Goal: Task Accomplishment & Management: Manage account settings

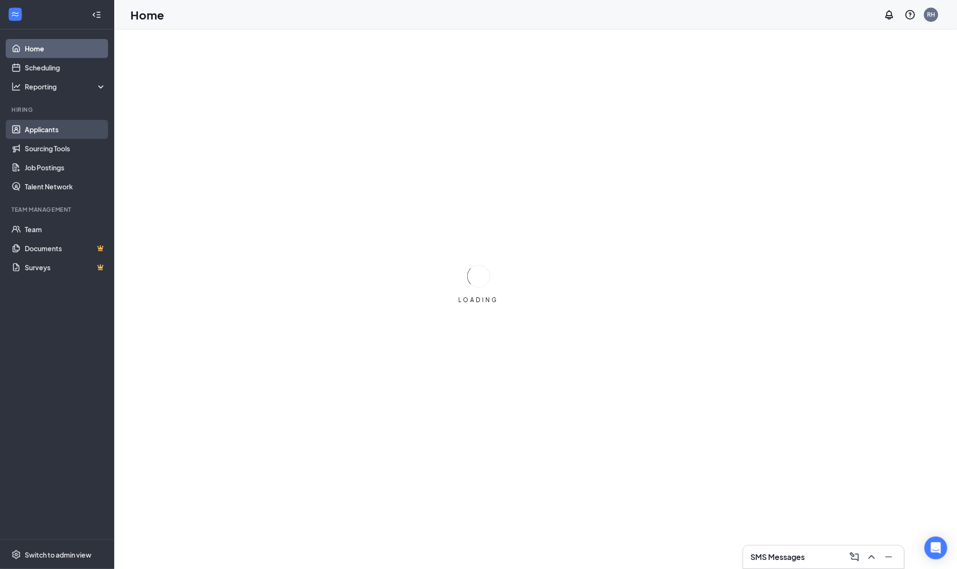
click at [39, 128] on link "Applicants" at bounding box center [65, 129] width 81 height 19
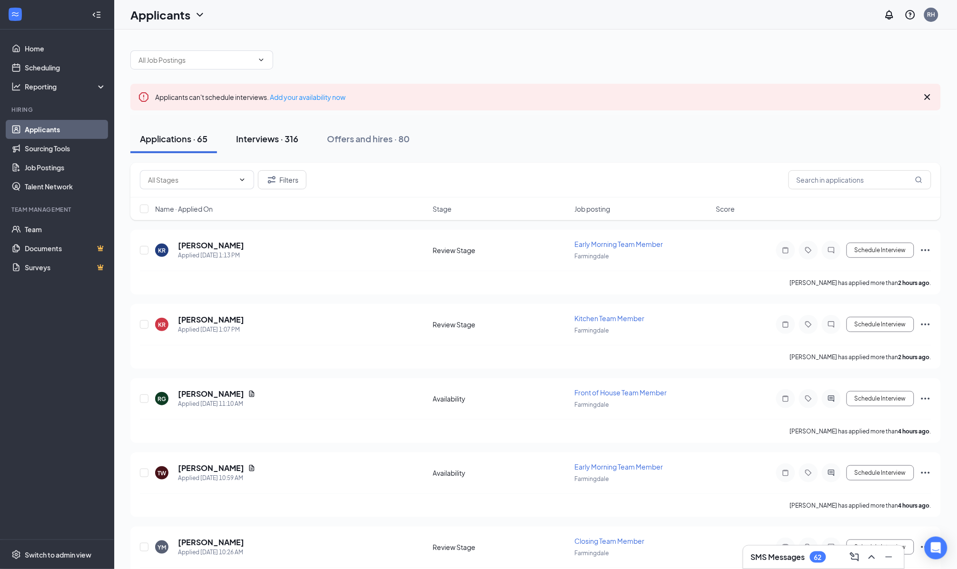
click at [285, 140] on div "Interviews · 316" at bounding box center [267, 139] width 62 height 12
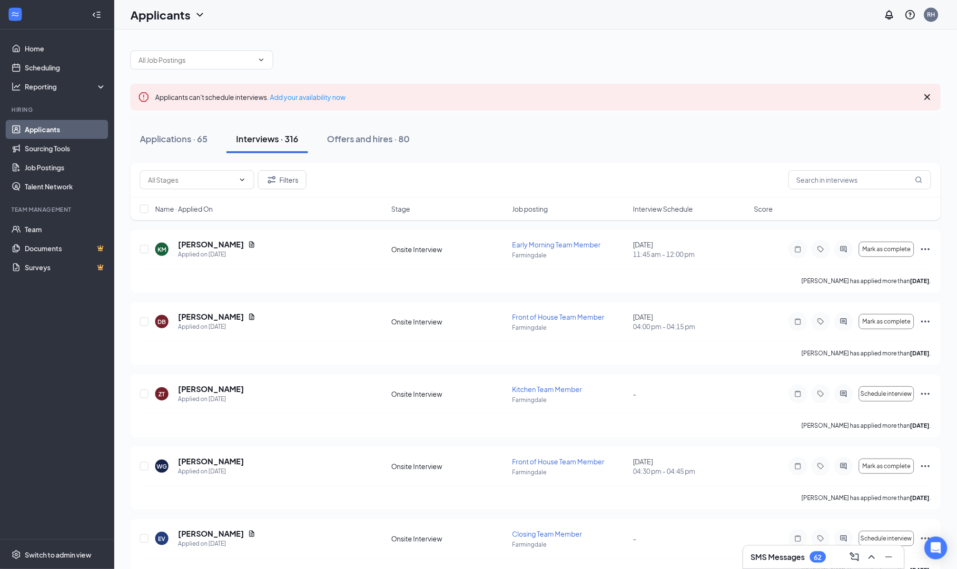
click at [668, 206] on span "Interview Schedule" at bounding box center [663, 209] width 60 height 10
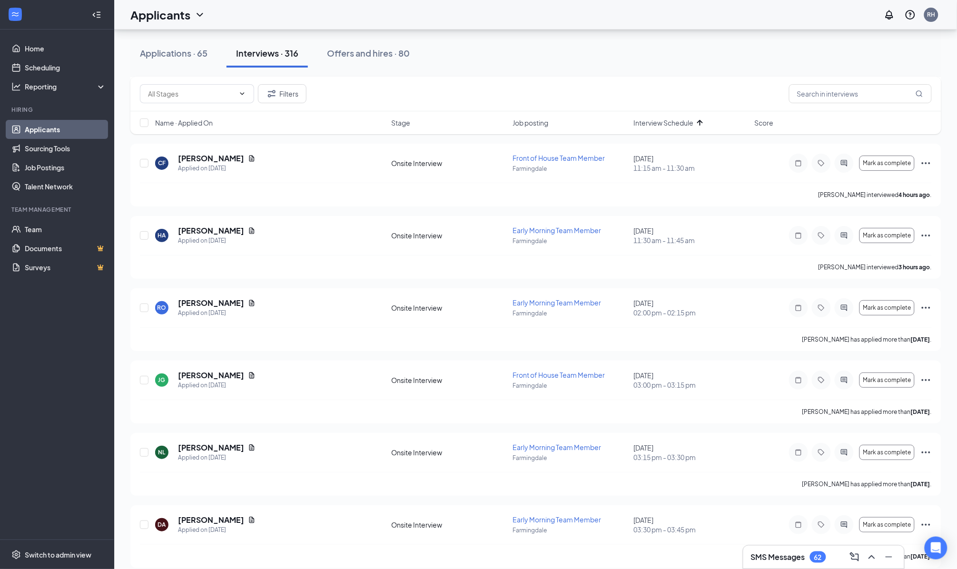
scroll to position [1231, 0]
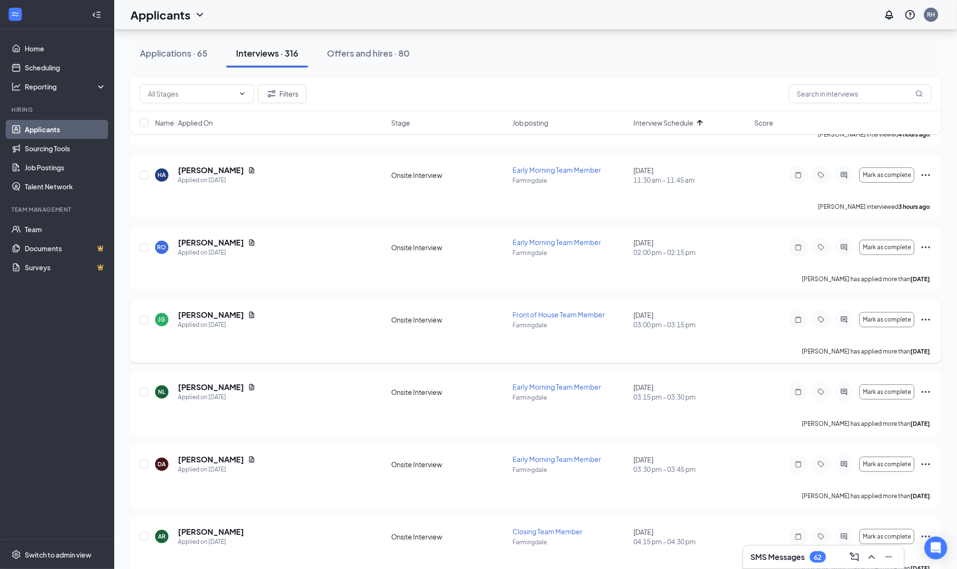
click at [194, 310] on h5 "[PERSON_NAME]" at bounding box center [211, 315] width 66 height 10
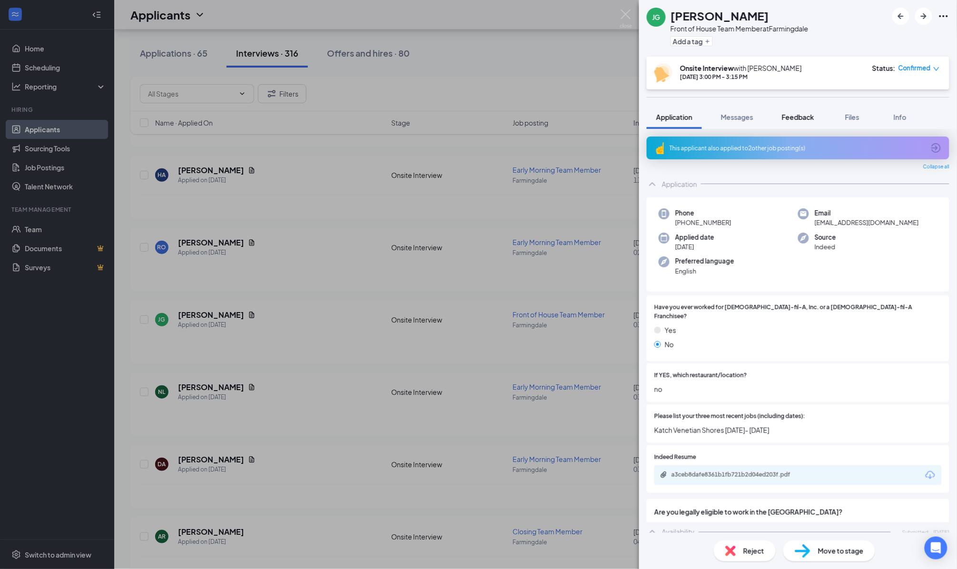
click at [790, 115] on span "Feedback" at bounding box center [798, 117] width 32 height 9
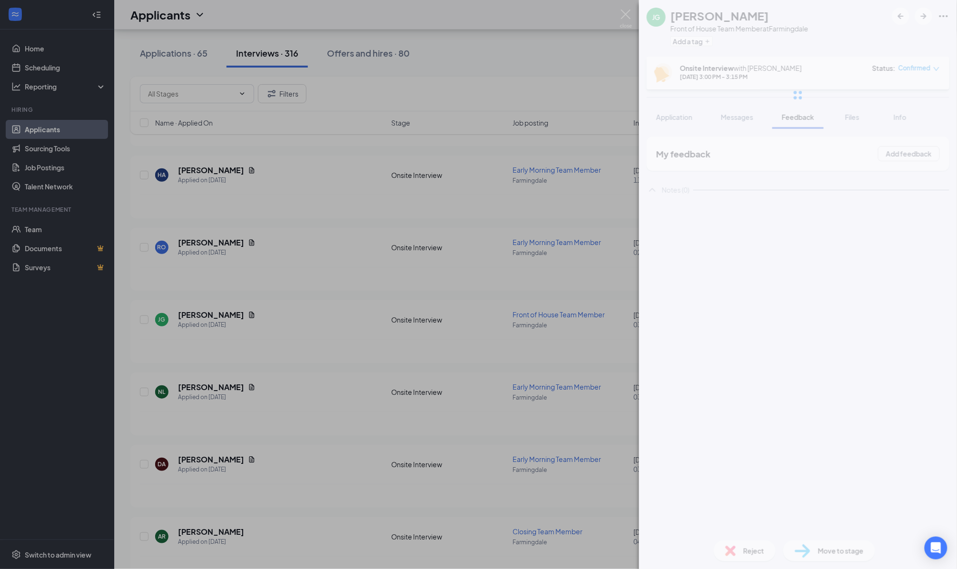
click at [723, 116] on div at bounding box center [798, 95] width 318 height 190
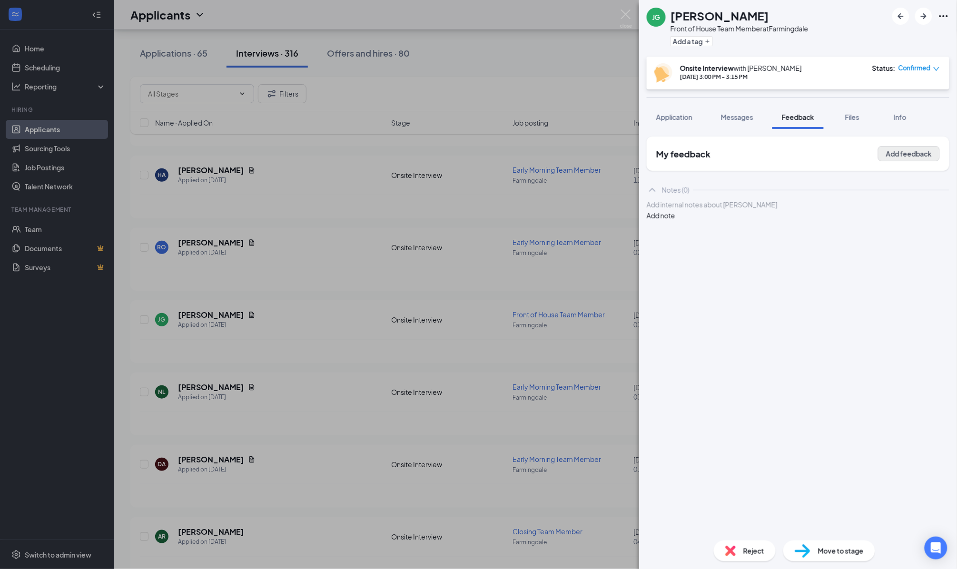
click at [895, 152] on button "Add feedback" at bounding box center [909, 153] width 62 height 15
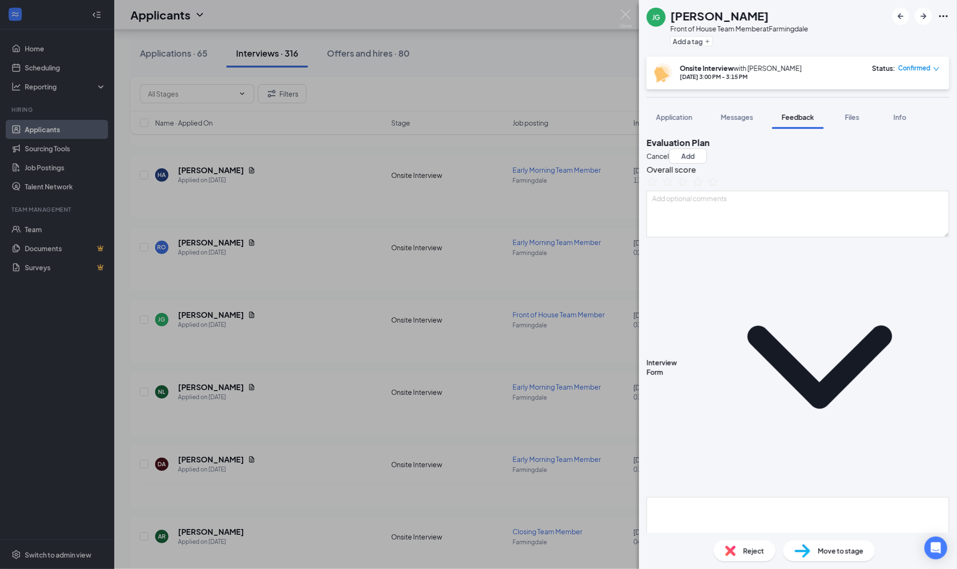
click at [709, 280] on icon "ChevronDown" at bounding box center [819, 366] width 259 height 259
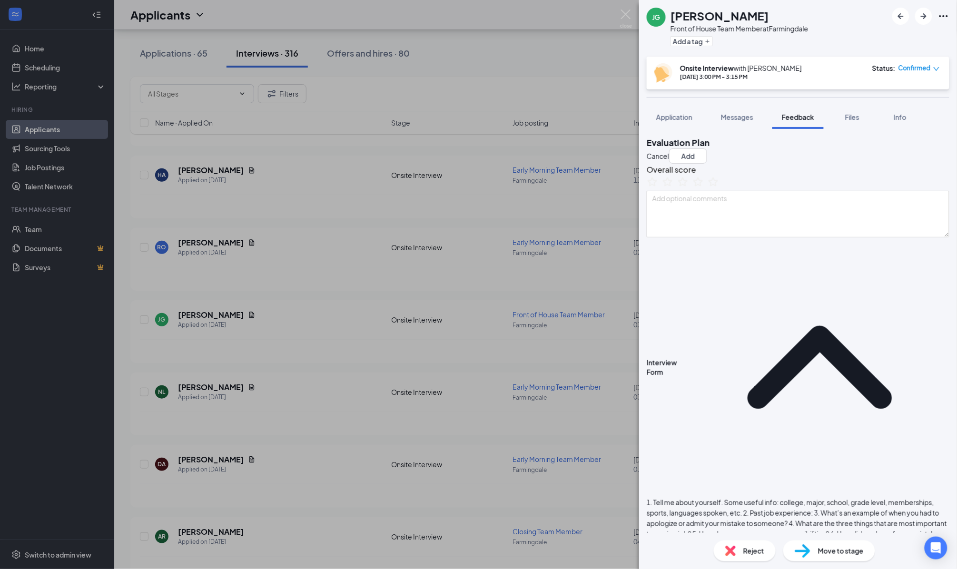
click at [702, 497] on div "1. Tell me about yourself. Some useful info: college, major, school, grade leve…" at bounding box center [798, 533] width 303 height 73
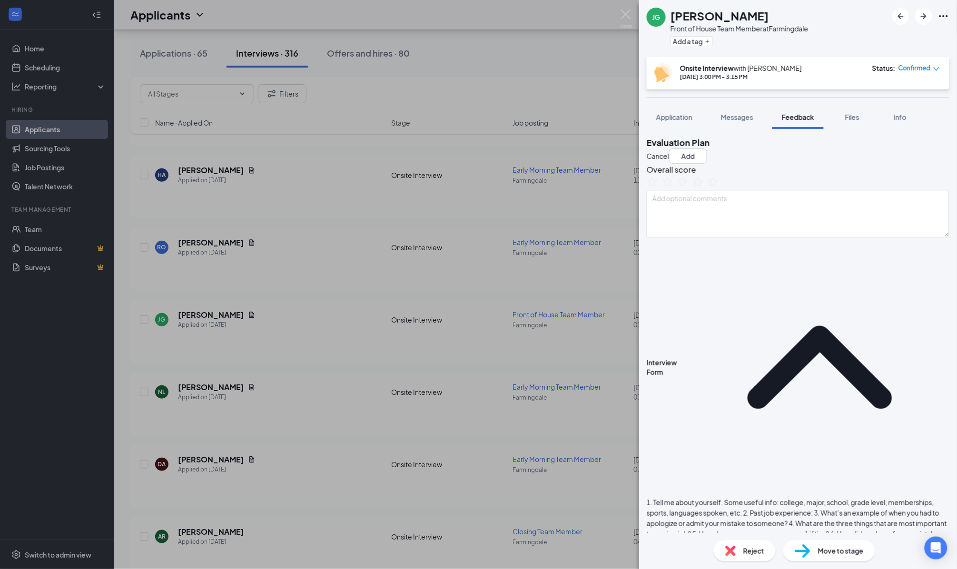
click at [770, 357] on div "Interview Form 1. Tell me about yourself. Some useful info: college, major, sch…" at bounding box center [798, 426] width 303 height 379
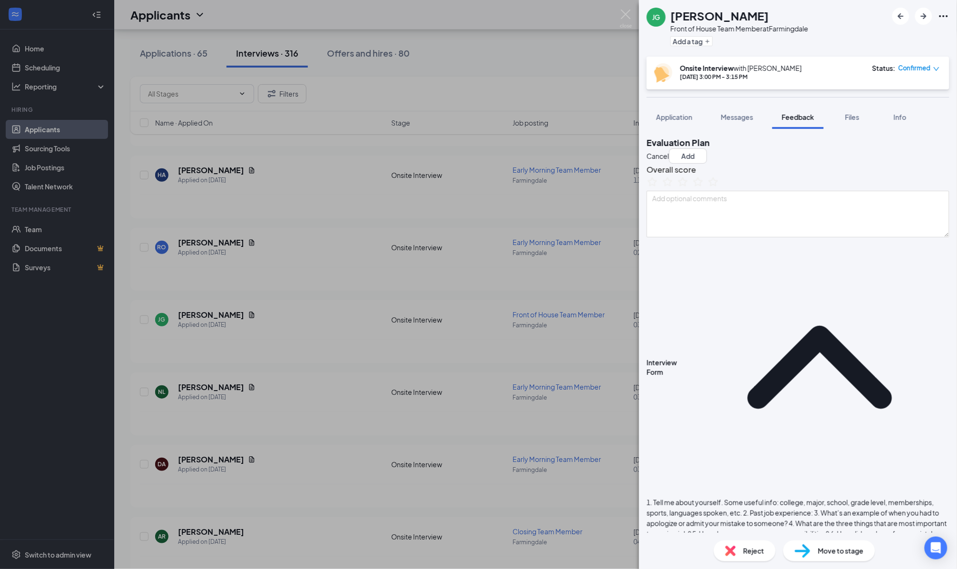
type textarea "1. junior in hs lindy, good with people 2. catch (restaurant) 4. being part of …"
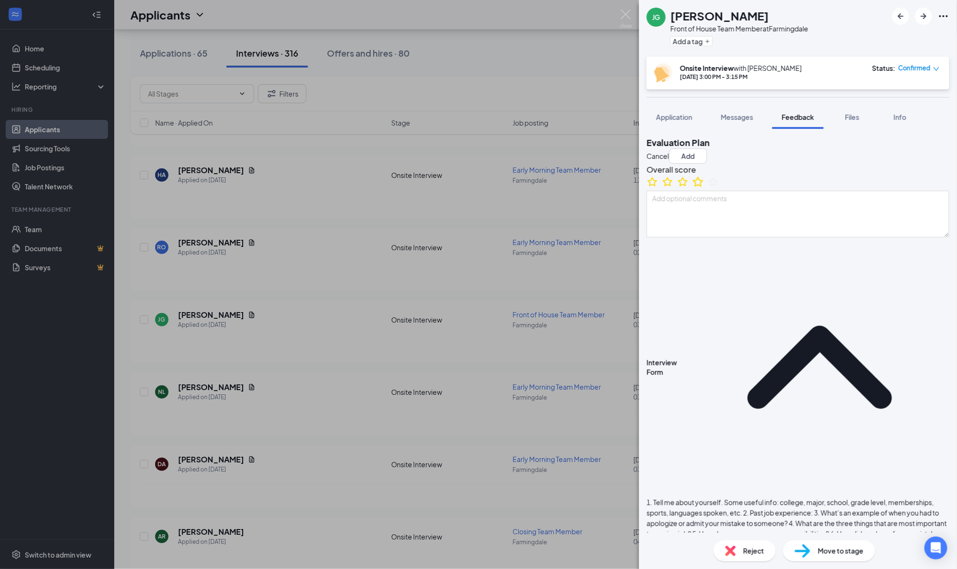
click at [703, 187] on icon "StarBorder" at bounding box center [698, 182] width 10 height 10
click at [707, 148] on button "Add" at bounding box center [688, 155] width 38 height 15
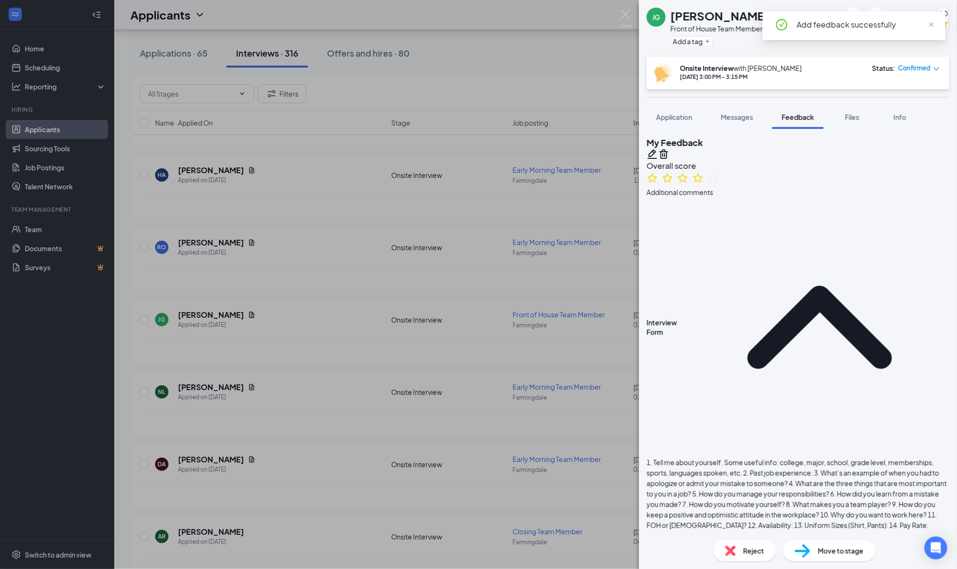
click at [335, 299] on div "[PERSON_NAME] [PERSON_NAME] Front of House Team Member at Farmingdale Add a tag…" at bounding box center [478, 284] width 957 height 569
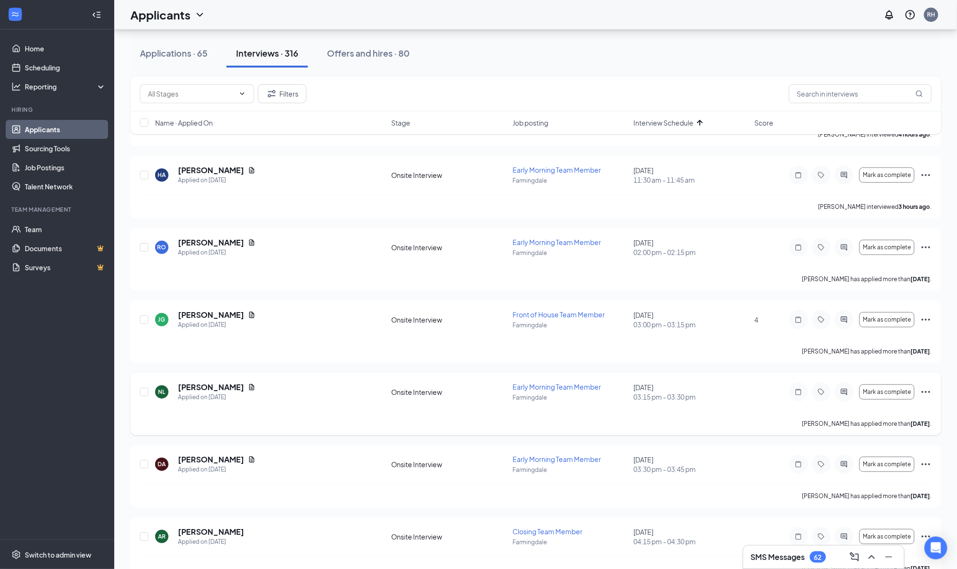
click at [200, 382] on h5 "[PERSON_NAME]" at bounding box center [211, 387] width 66 height 10
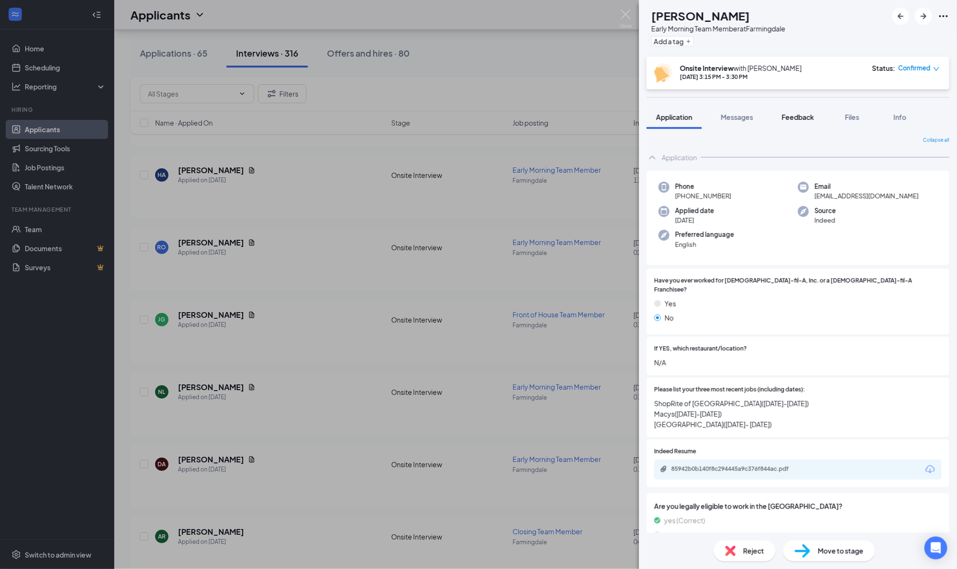
click at [800, 110] on button "Feedback" at bounding box center [797, 117] width 51 height 24
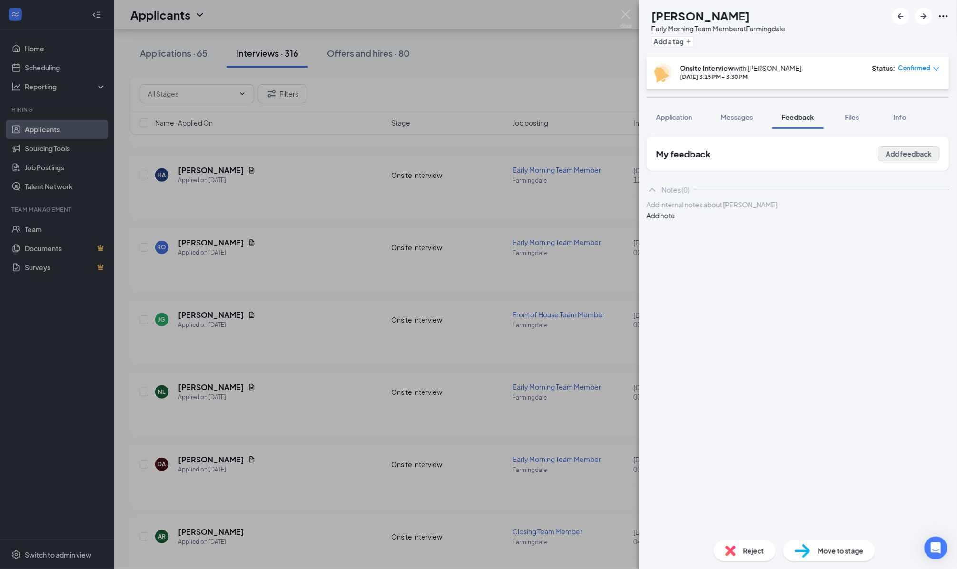
click at [917, 147] on button "Add feedback" at bounding box center [909, 153] width 62 height 15
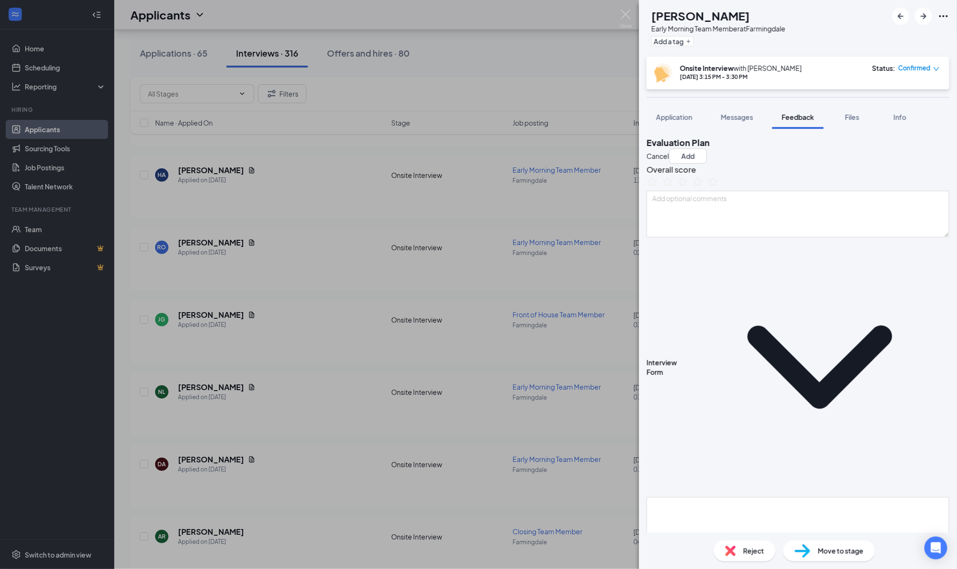
click at [708, 286] on icon "ChevronDown" at bounding box center [819, 366] width 259 height 259
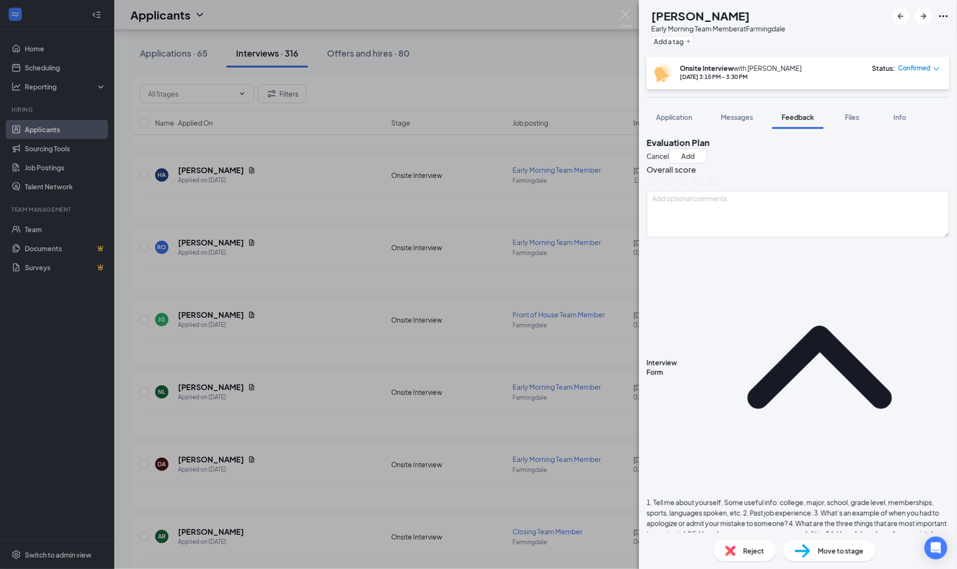
drag, startPoint x: 693, startPoint y: 366, endPoint x: 679, endPoint y: 380, distance: 19.9
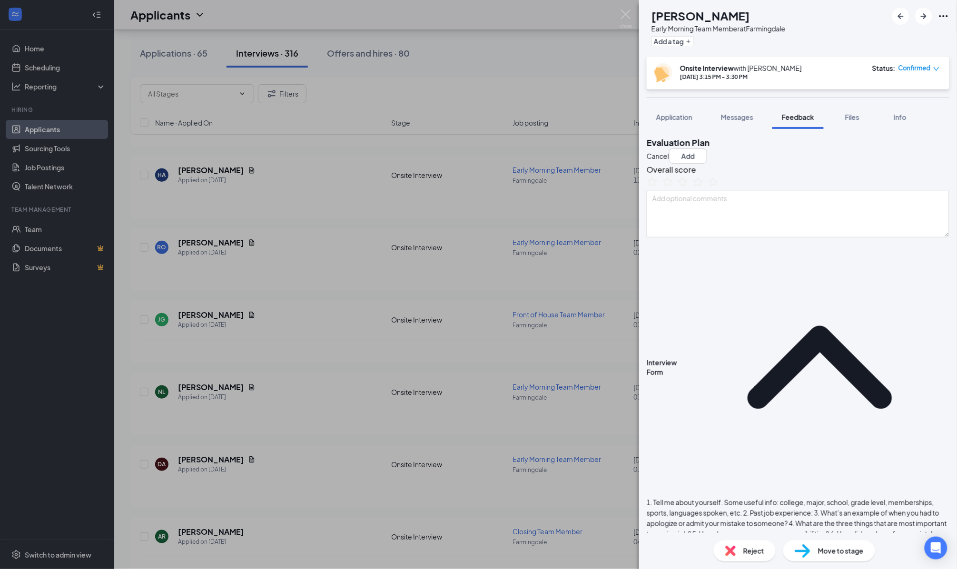
drag, startPoint x: 706, startPoint y: 375, endPoint x: 749, endPoint y: 377, distance: 42.9
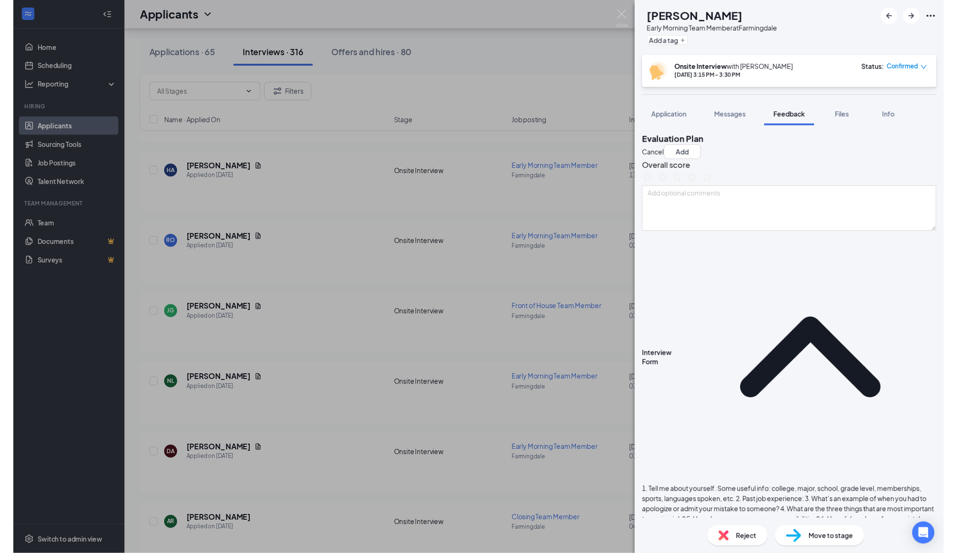
scroll to position [0, 0]
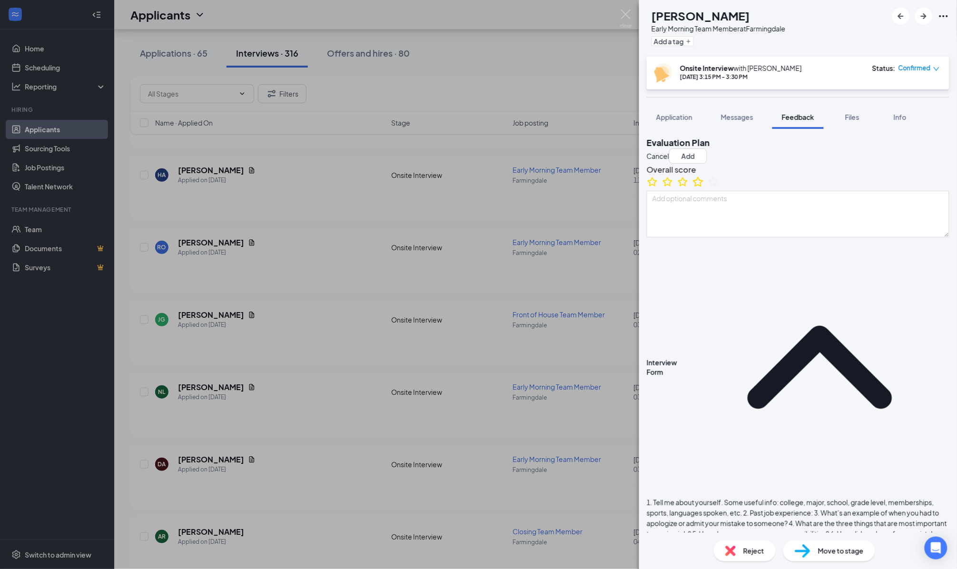
type textarea "1. graduated hs, 2. Macys 4. fulfilling job xp, helping customers, impacting te…"
click at [704, 188] on icon "StarBorder" at bounding box center [698, 182] width 12 height 12
click at [707, 150] on button "Add" at bounding box center [688, 155] width 38 height 15
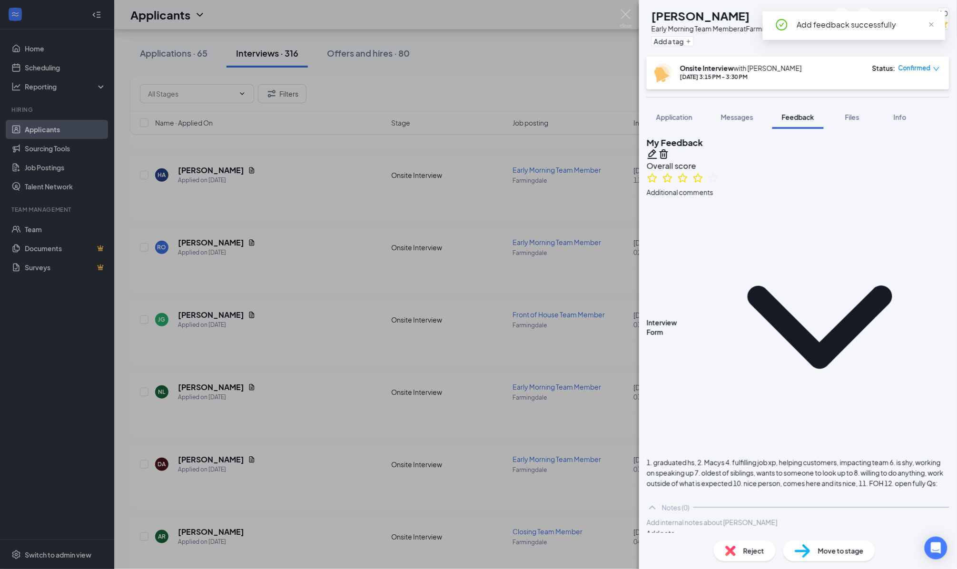
click at [454, 161] on div "NL [PERSON_NAME] Early Morning Team Member at Farmingdale Add a tag 4.0 Onsite …" at bounding box center [478, 284] width 957 height 569
click at [454, 170] on div "Onsite Interview" at bounding box center [449, 175] width 115 height 10
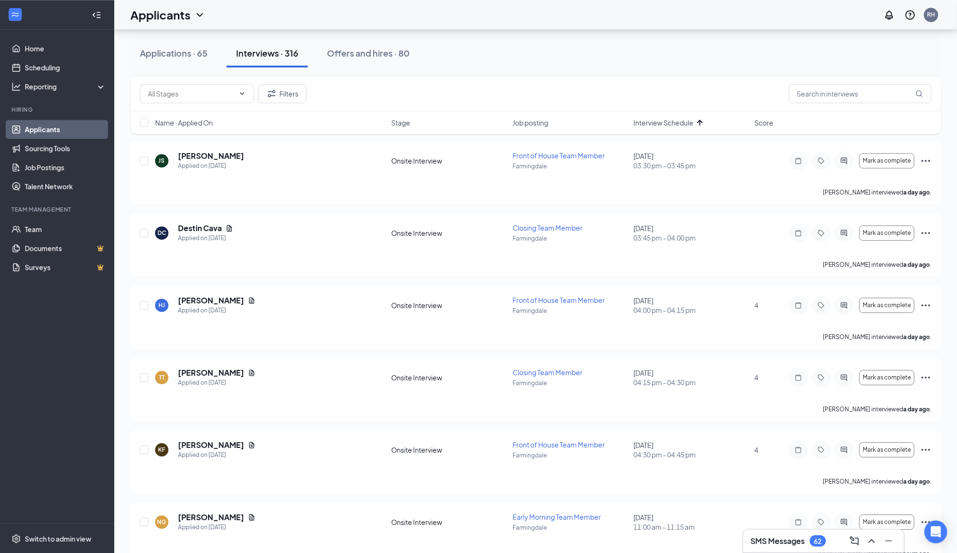
scroll to position [730, 0]
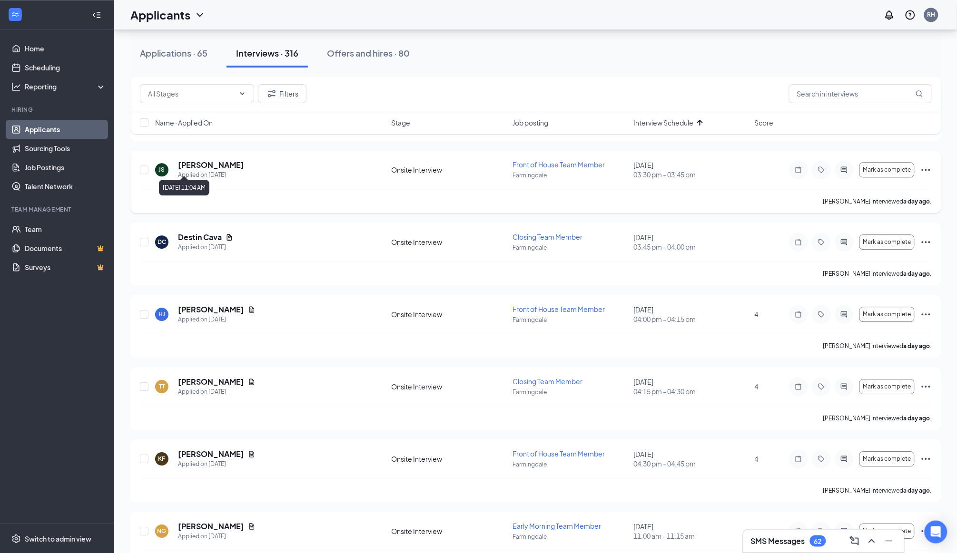
click at [209, 160] on h5 "[PERSON_NAME]" at bounding box center [211, 165] width 66 height 10
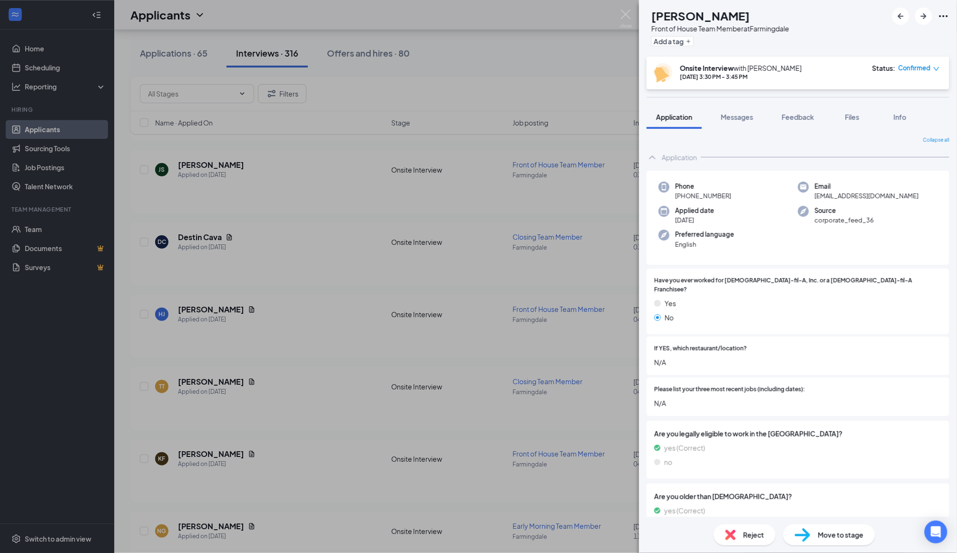
click at [747, 534] on span "Reject" at bounding box center [753, 535] width 21 height 10
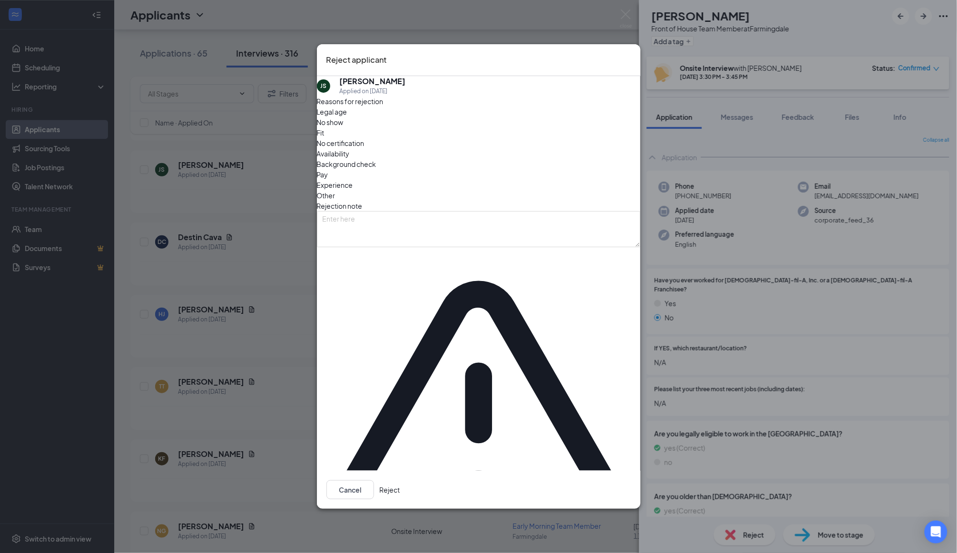
click at [400, 481] on button "Reject" at bounding box center [390, 490] width 20 height 19
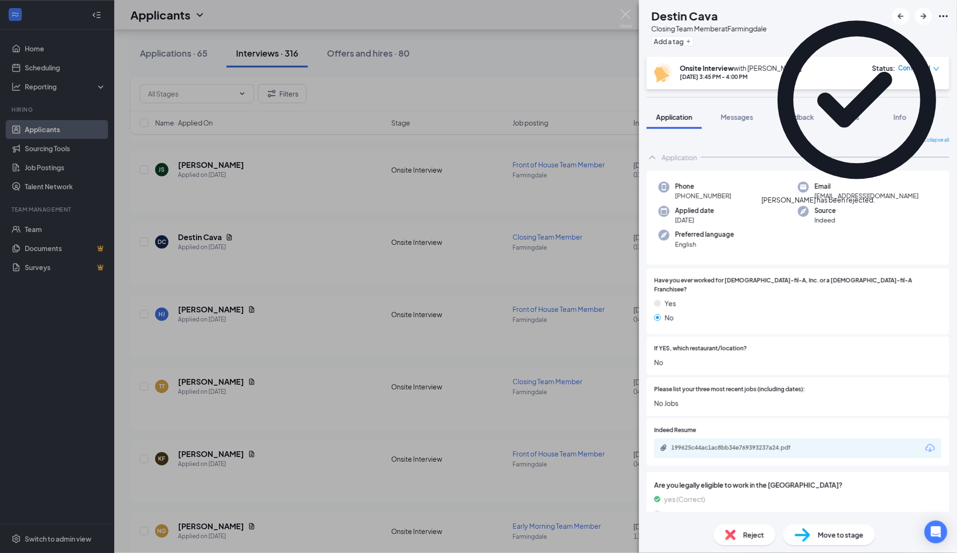
click at [573, 305] on div "DC Destin Cava Closing Team Member at Farmingdale Add a tag Onsite Interview wi…" at bounding box center [478, 276] width 957 height 553
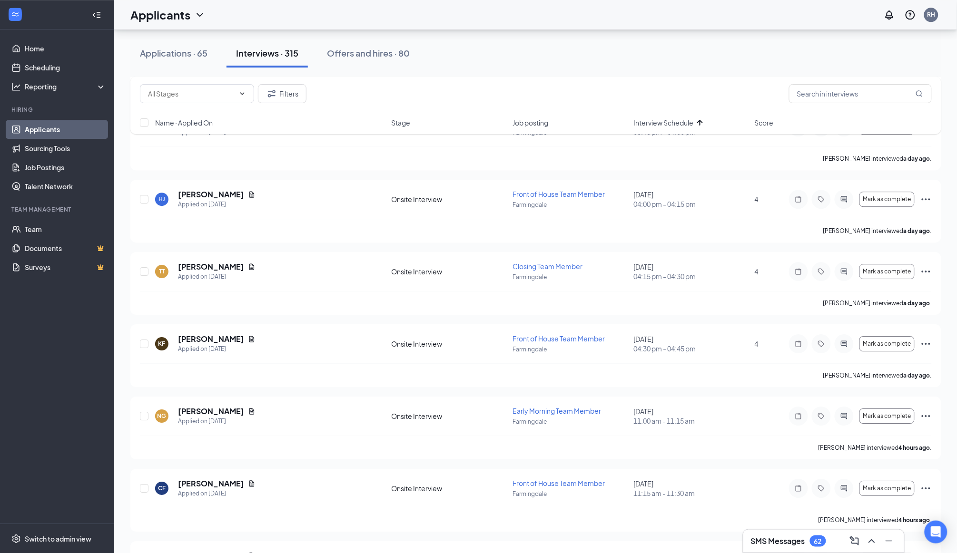
scroll to position [849, 0]
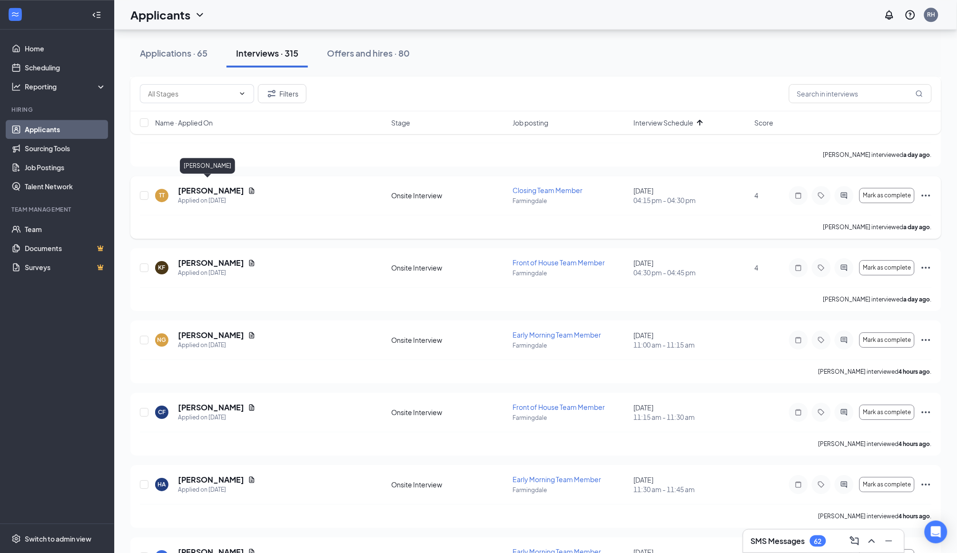
click at [211, 186] on h5 "[PERSON_NAME]" at bounding box center [211, 191] width 66 height 10
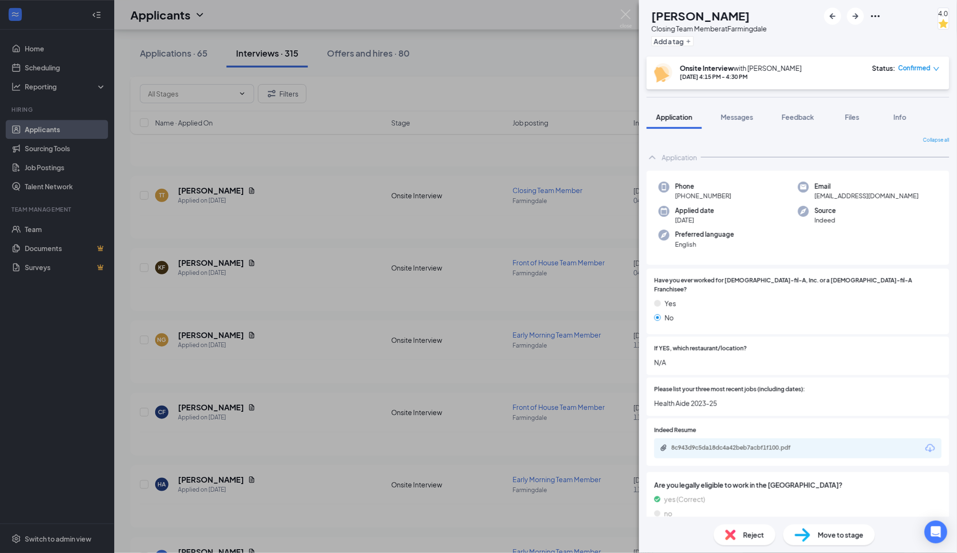
click at [761, 535] on span "Reject" at bounding box center [753, 535] width 21 height 10
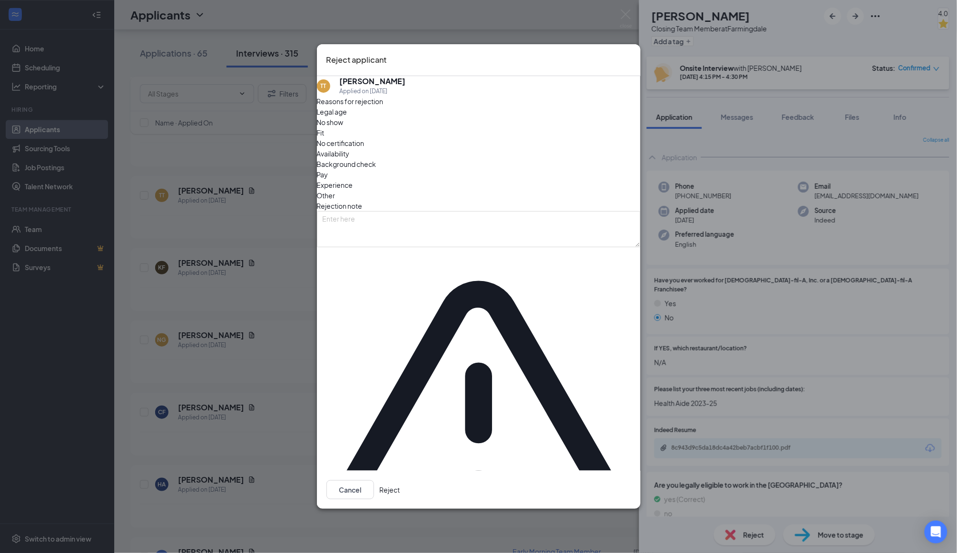
click at [400, 481] on button "Reject" at bounding box center [390, 490] width 20 height 19
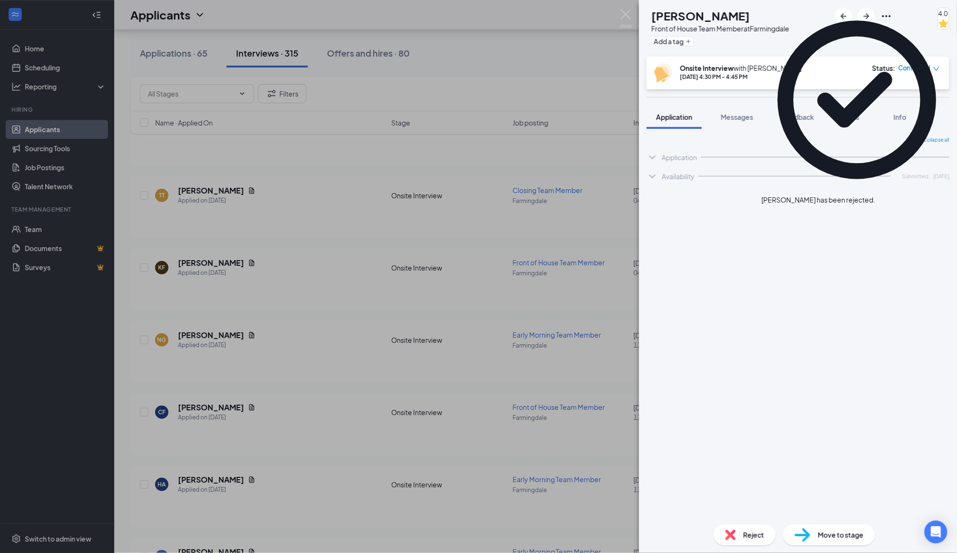
click at [212, 251] on div "KF [PERSON_NAME] Front of House Team Member at Farmingdale Add a tag 4.0 Onsite…" at bounding box center [478, 276] width 957 height 553
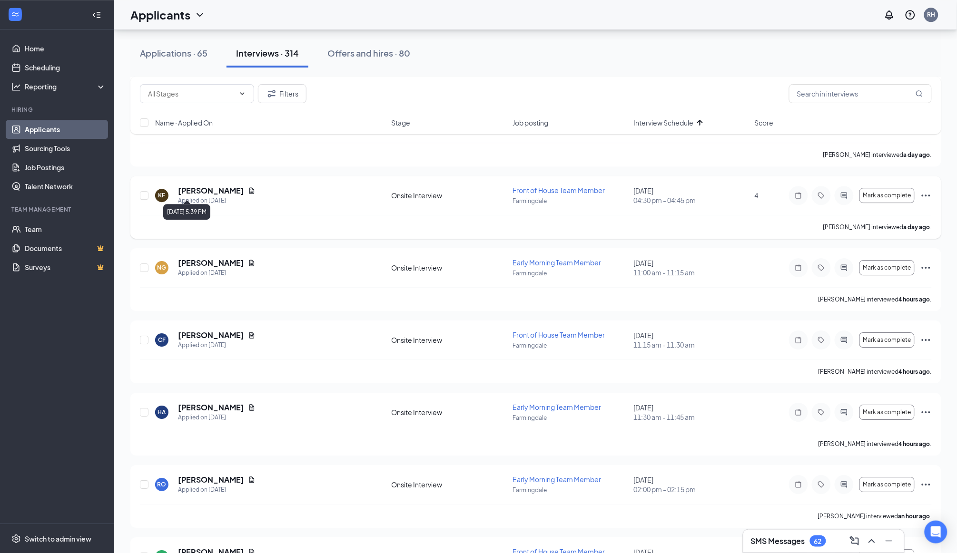
click at [207, 186] on h5 "[PERSON_NAME]" at bounding box center [211, 191] width 66 height 10
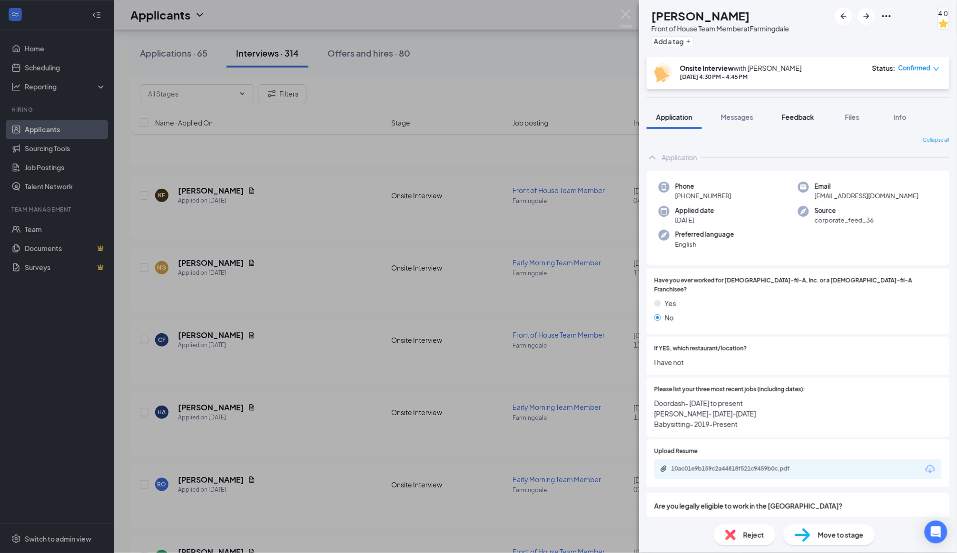
scroll to position [0, 0]
click at [793, 118] on span "Feedback" at bounding box center [798, 117] width 32 height 9
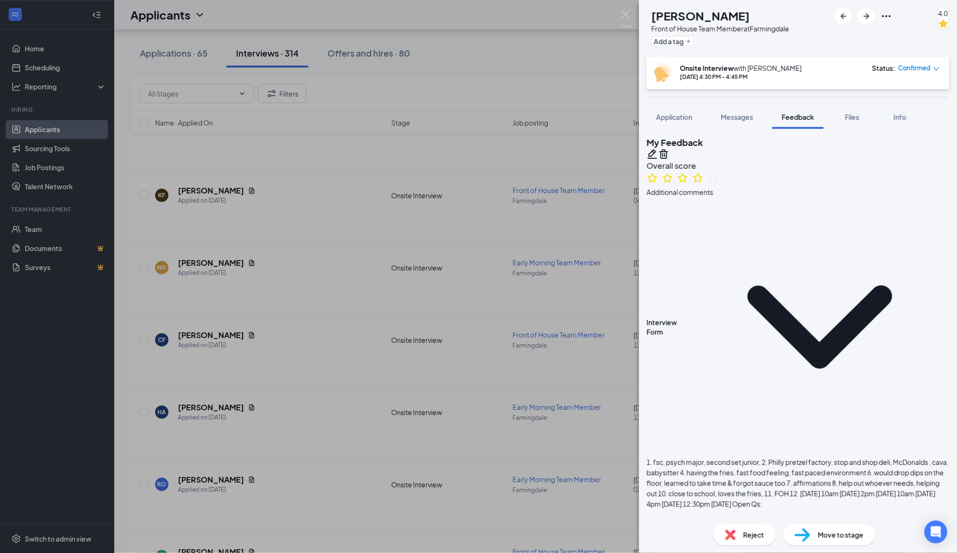
click at [451, 246] on div "KF [PERSON_NAME] Front of House Team Member at Farmingdale Add a tag 4.0 Onsite…" at bounding box center [478, 276] width 957 height 553
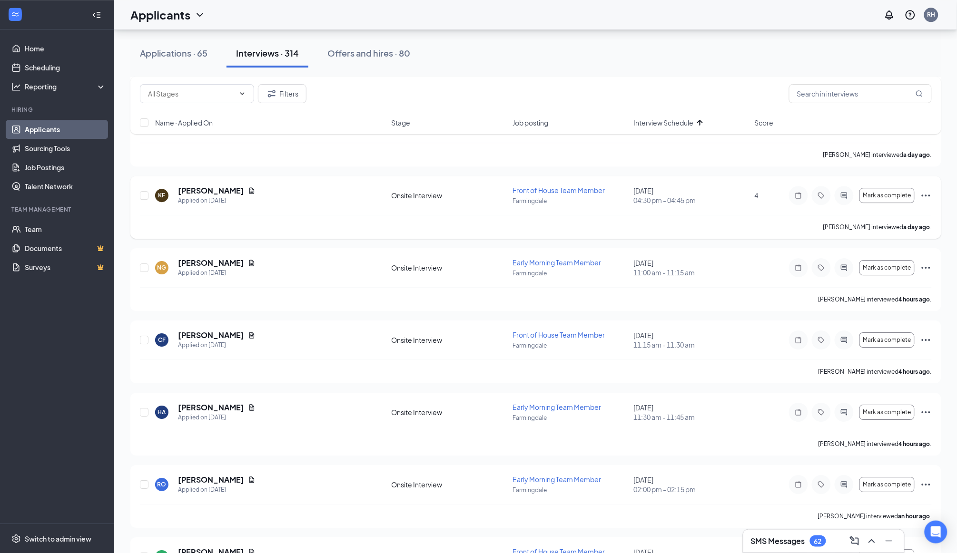
click at [207, 186] on h5 "[PERSON_NAME]" at bounding box center [211, 191] width 66 height 10
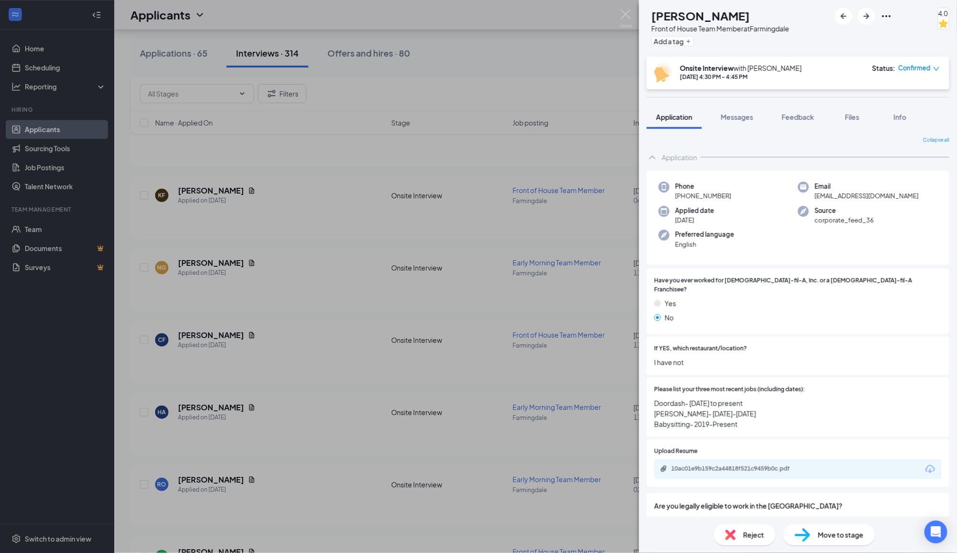
click at [747, 531] on span "Reject" at bounding box center [753, 535] width 21 height 10
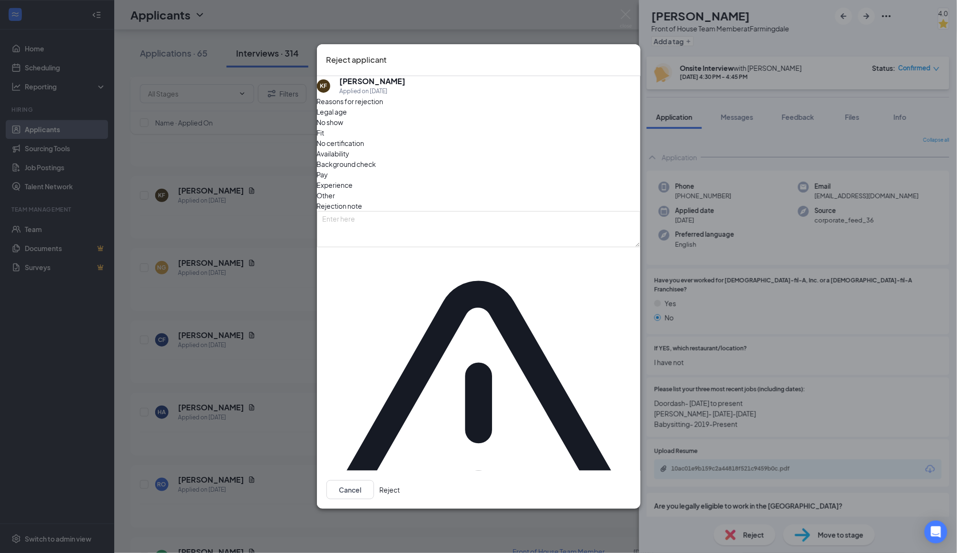
click at [611, 471] on div "Cancel Reject" at bounding box center [479, 490] width 324 height 38
click at [400, 481] on button "Reject" at bounding box center [390, 490] width 20 height 19
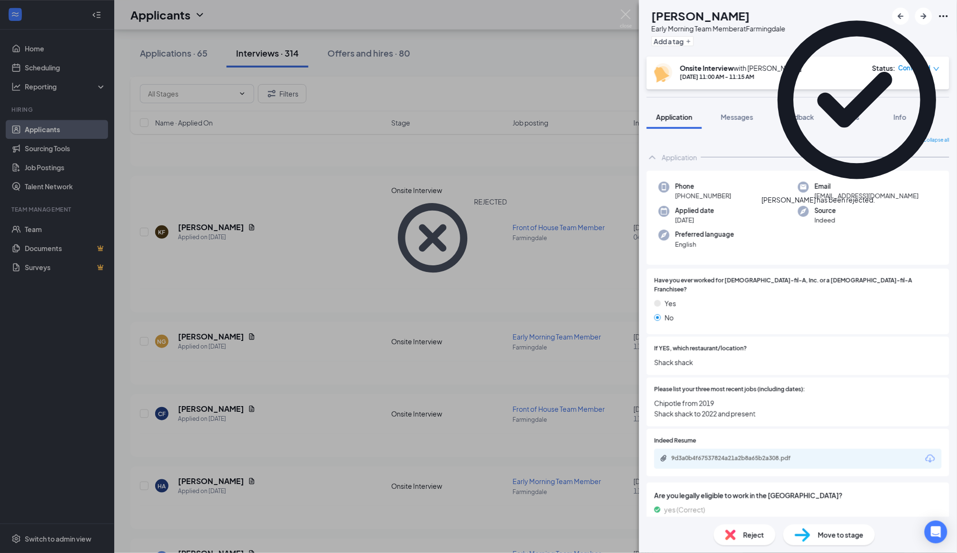
click at [537, 315] on div "NG [PERSON_NAME] Early Morning Team Member at Farmingdale Add a tag Onsite Inte…" at bounding box center [478, 276] width 957 height 553
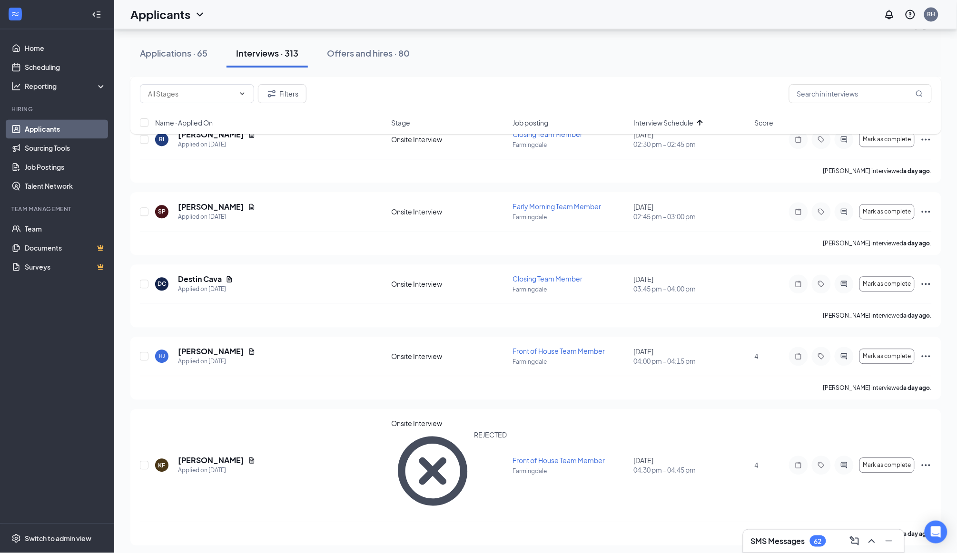
scroll to position [607, 0]
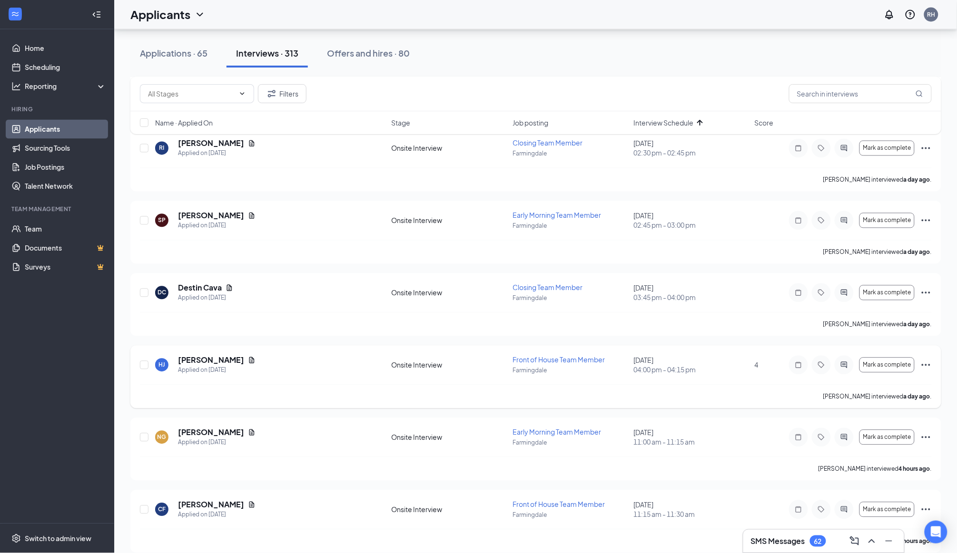
click at [194, 366] on div "Applied on [DATE]" at bounding box center [217, 371] width 78 height 10
click at [197, 355] on h5 "[PERSON_NAME]" at bounding box center [211, 360] width 66 height 10
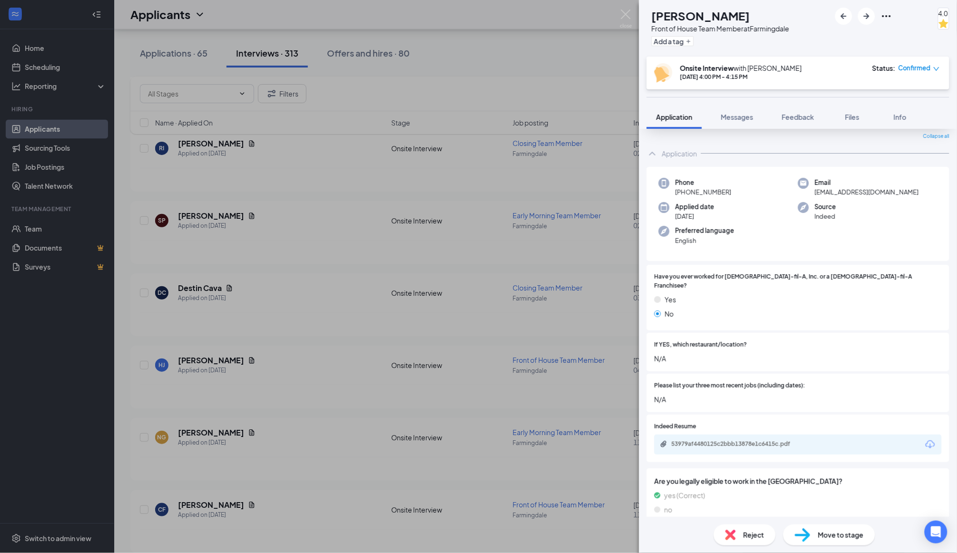
scroll to position [13, 0]
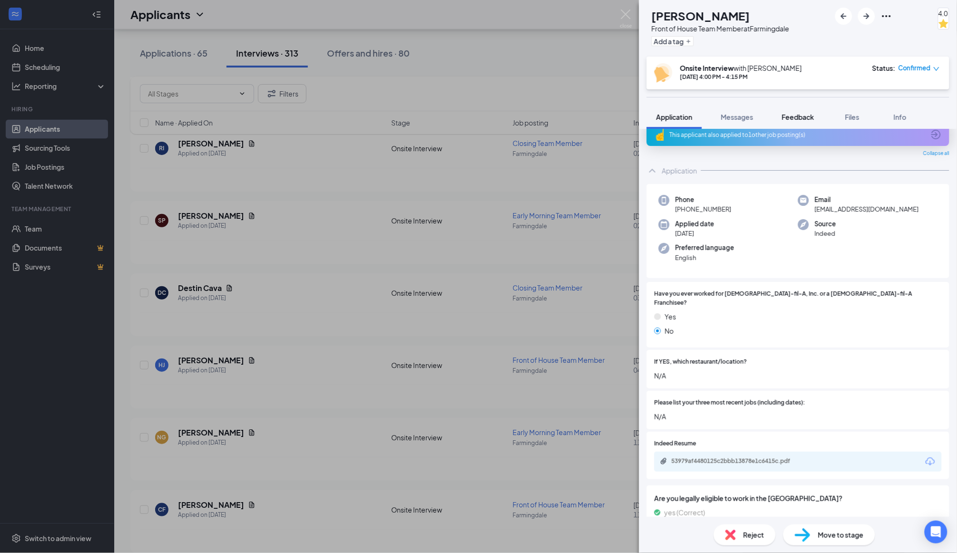
click at [795, 118] on span "Feedback" at bounding box center [798, 117] width 32 height 9
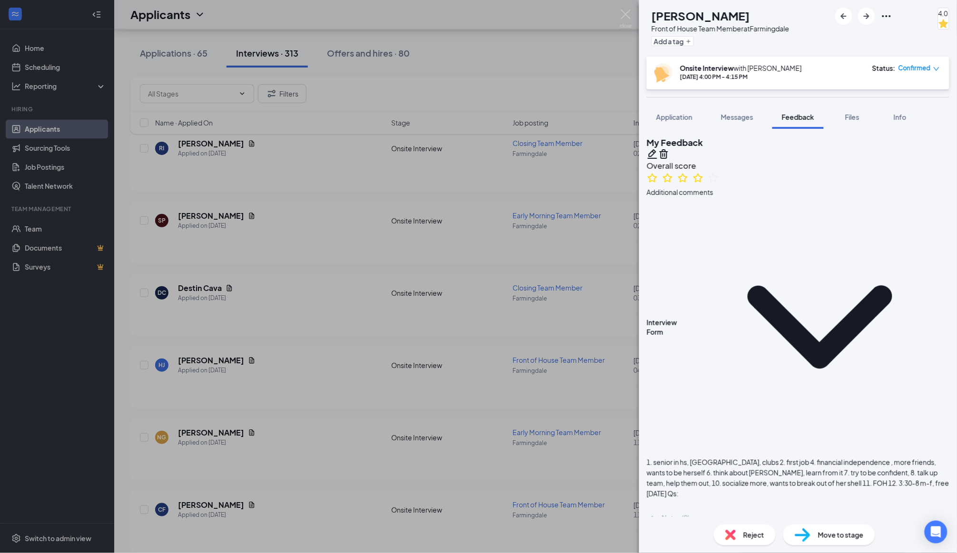
click at [565, 271] on div "HJ [PERSON_NAME] Front of House Team Member at Farmingdale Add a tag 4.0 Onsite…" at bounding box center [478, 276] width 957 height 553
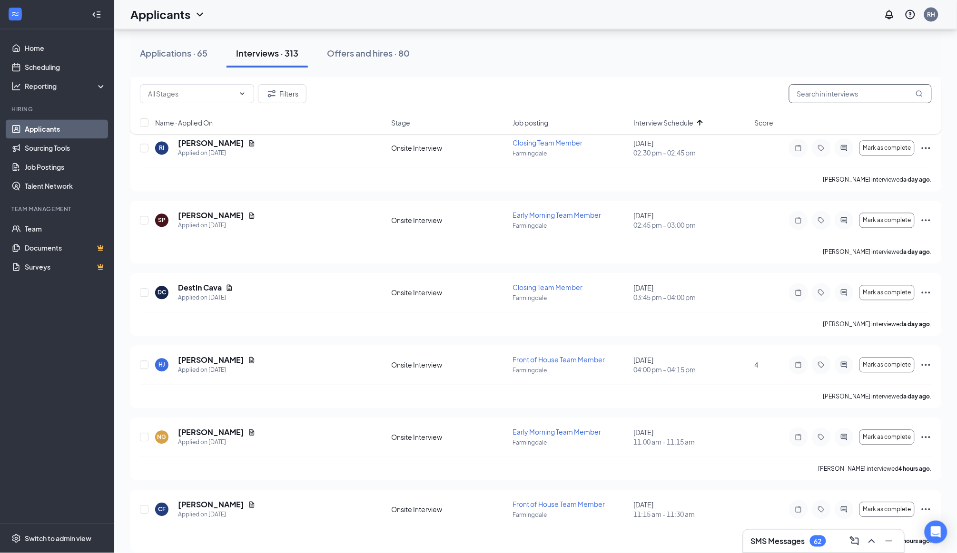
click at [835, 96] on input "text" at bounding box center [860, 93] width 143 height 19
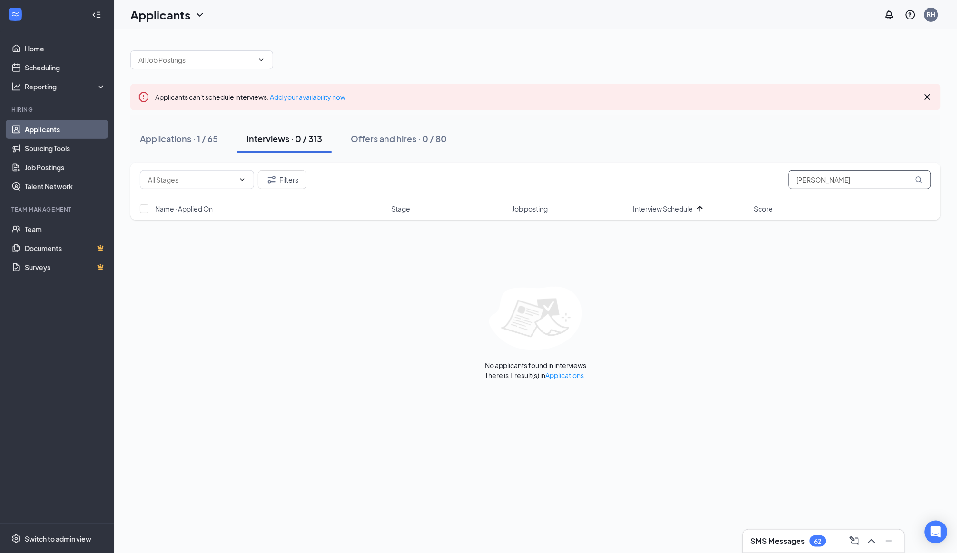
type input "bradl"
click at [205, 147] on button "Applications · 1 / 65" at bounding box center [178, 139] width 97 height 29
